Goal: Find specific page/section: Find specific page/section

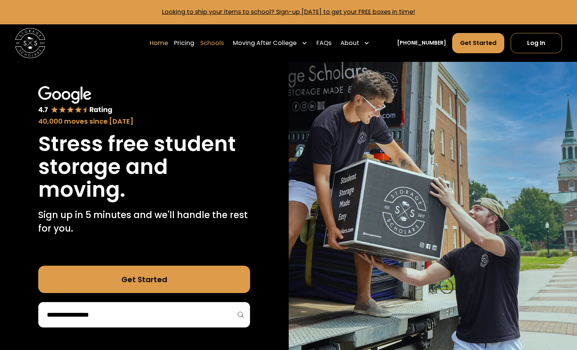
click at [214, 46] on link "Schools" at bounding box center [212, 43] width 24 height 21
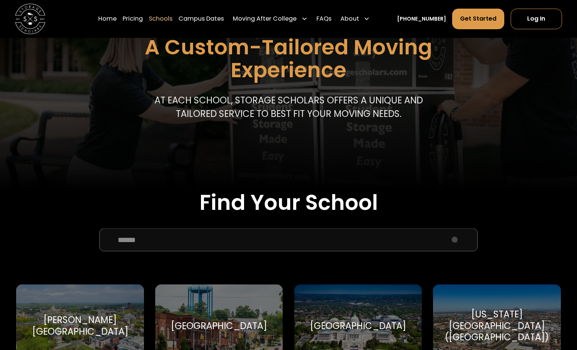
scroll to position [99, 0]
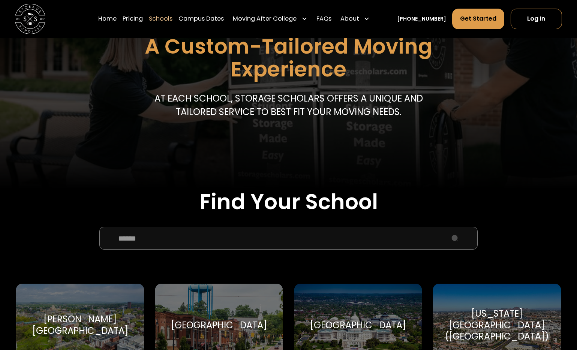
click at [194, 244] on input "School Select Form" at bounding box center [288, 238] width 378 height 23
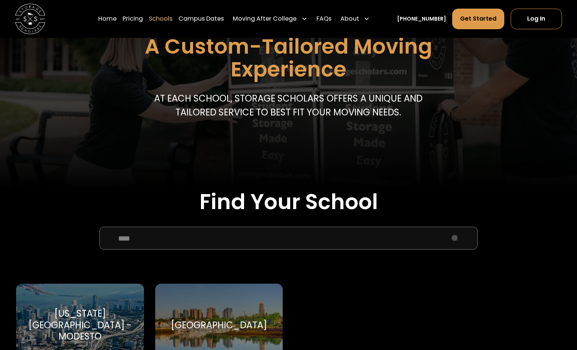
type input "****"
click at [222, 320] on div "[GEOGRAPHIC_DATA]" at bounding box center [219, 325] width 96 height 11
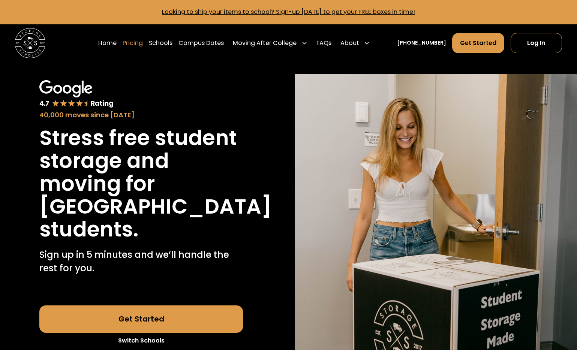
click at [143, 46] on link "Pricing" at bounding box center [133, 43] width 20 height 21
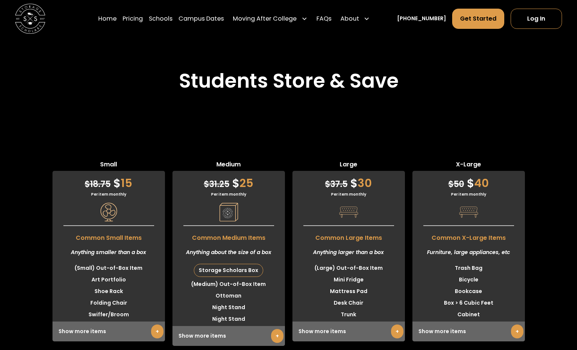
scroll to position [1943, 0]
